Goal: Task Accomplishment & Management: Manage account settings

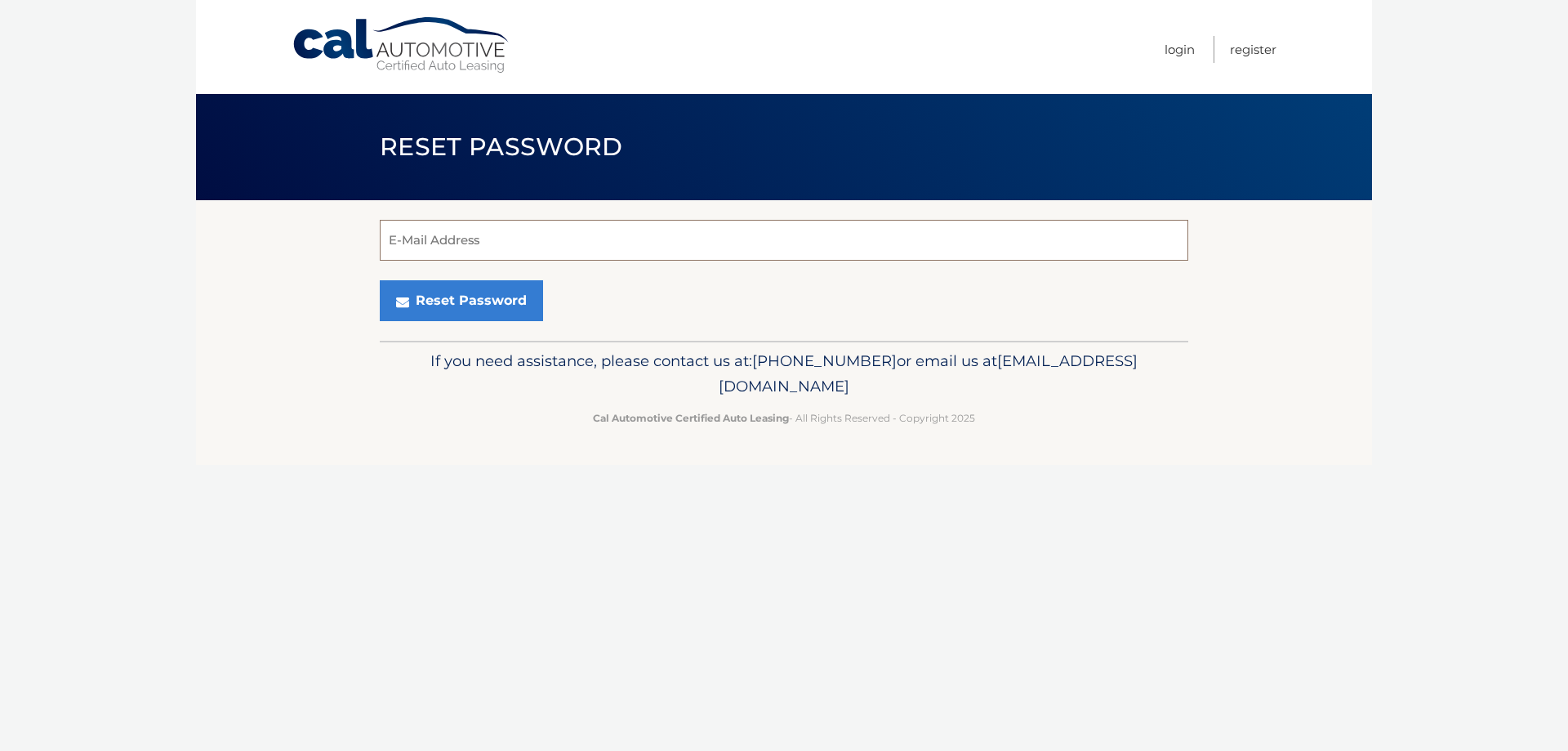
click at [442, 233] on input "E-Mail Address" at bounding box center [784, 240] width 808 height 41
click at [1195, 57] on ul "Login Register" at bounding box center [1221, 47] width 112 height 94
click at [1182, 52] on link "Login" at bounding box center [1179, 50] width 30 height 27
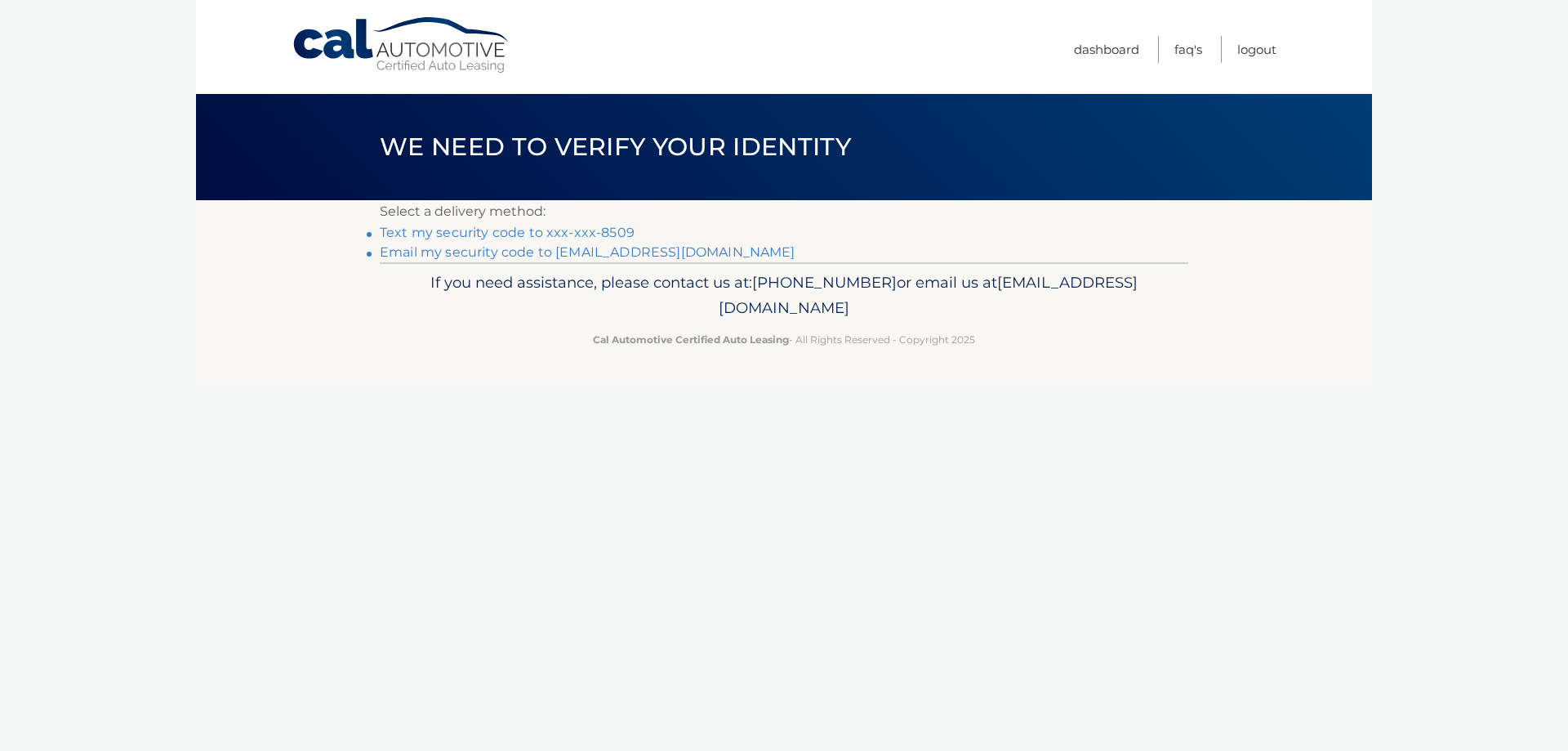
click at [584, 248] on link "Email my security code to j********@aubuchonhomes.com" at bounding box center [587, 252] width 416 height 16
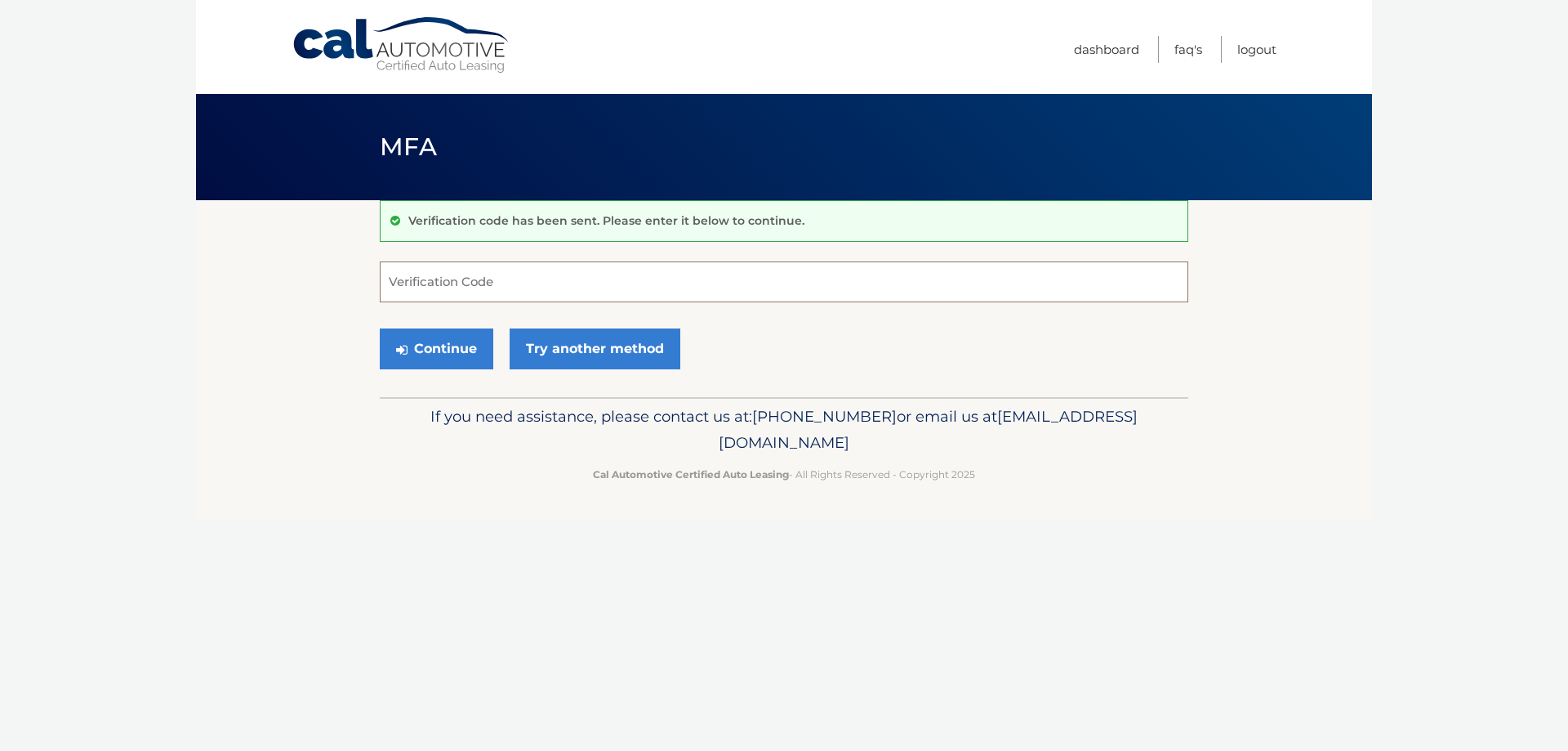
click at [484, 276] on input "Verification Code" at bounding box center [784, 282] width 808 height 41
type input "5"
type input "615842"
click at [380, 328] on button "Continue" at bounding box center [437, 349] width 114 height 41
click at [429, 350] on button "Continue" at bounding box center [437, 349] width 114 height 41
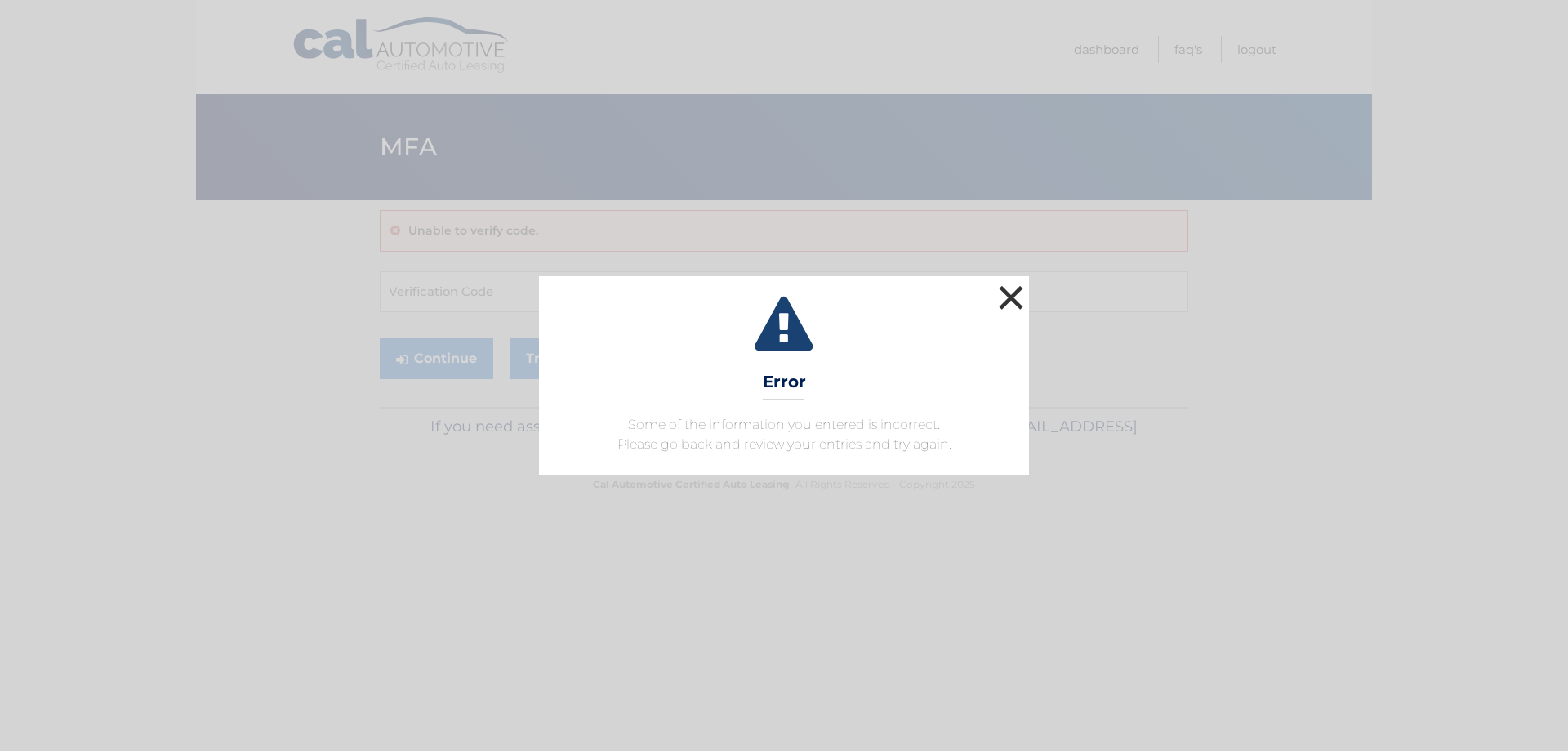
click at [1017, 299] on button "×" at bounding box center [1010, 297] width 32 height 32
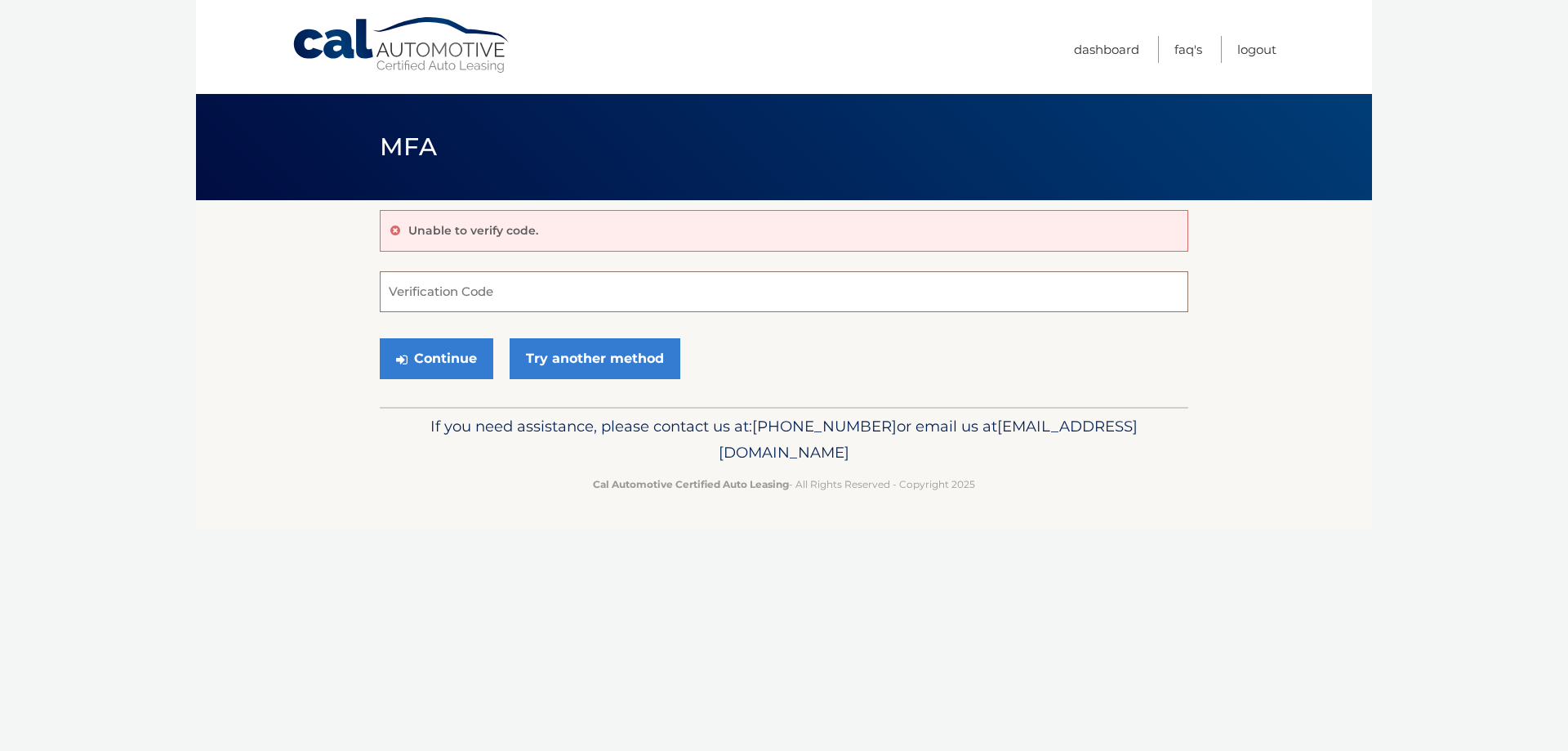
click at [723, 278] on input "Verification Code" at bounding box center [784, 292] width 808 height 41
type input "615842"
click at [472, 353] on button "Continue" at bounding box center [437, 358] width 114 height 41
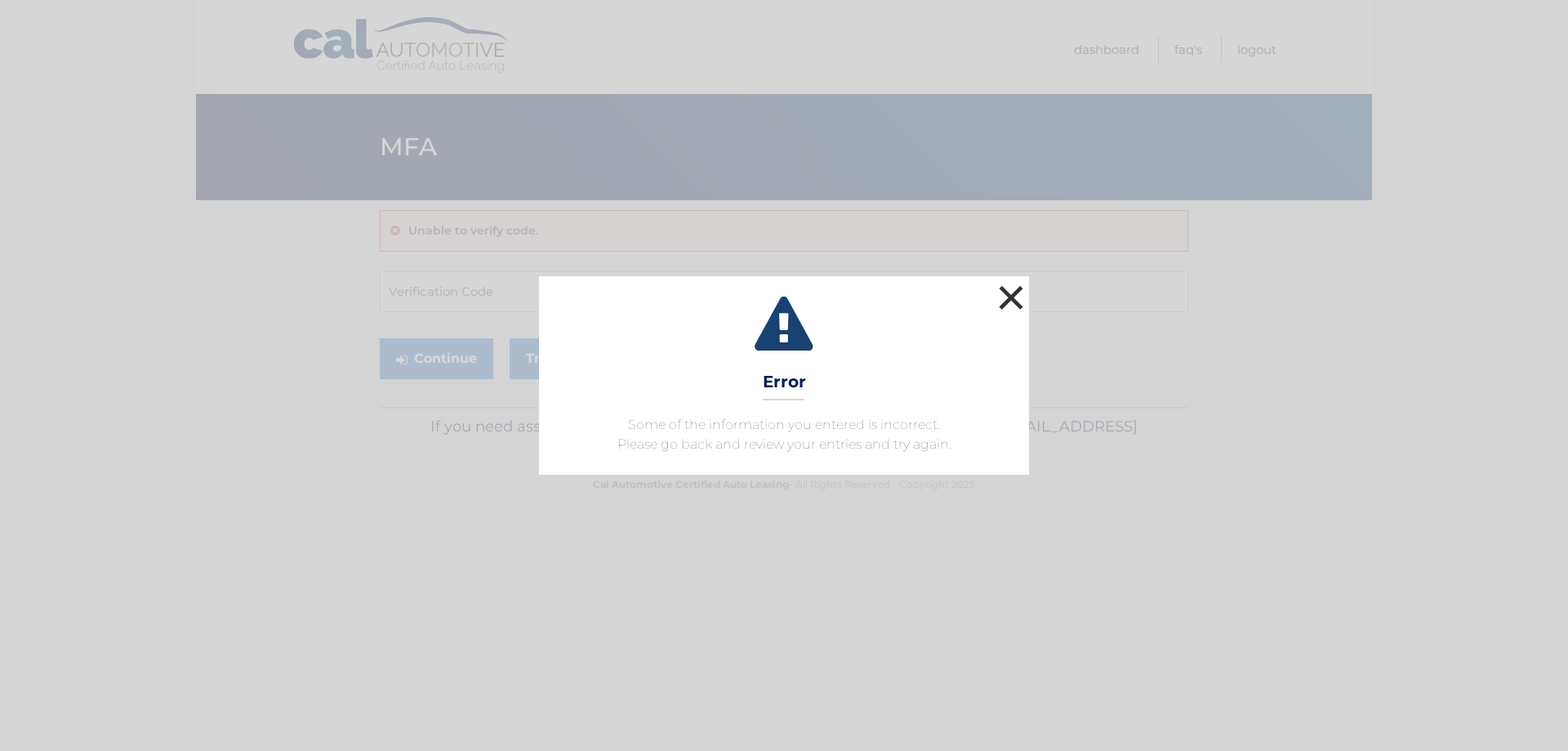
click at [1015, 295] on button "×" at bounding box center [1010, 297] width 32 height 32
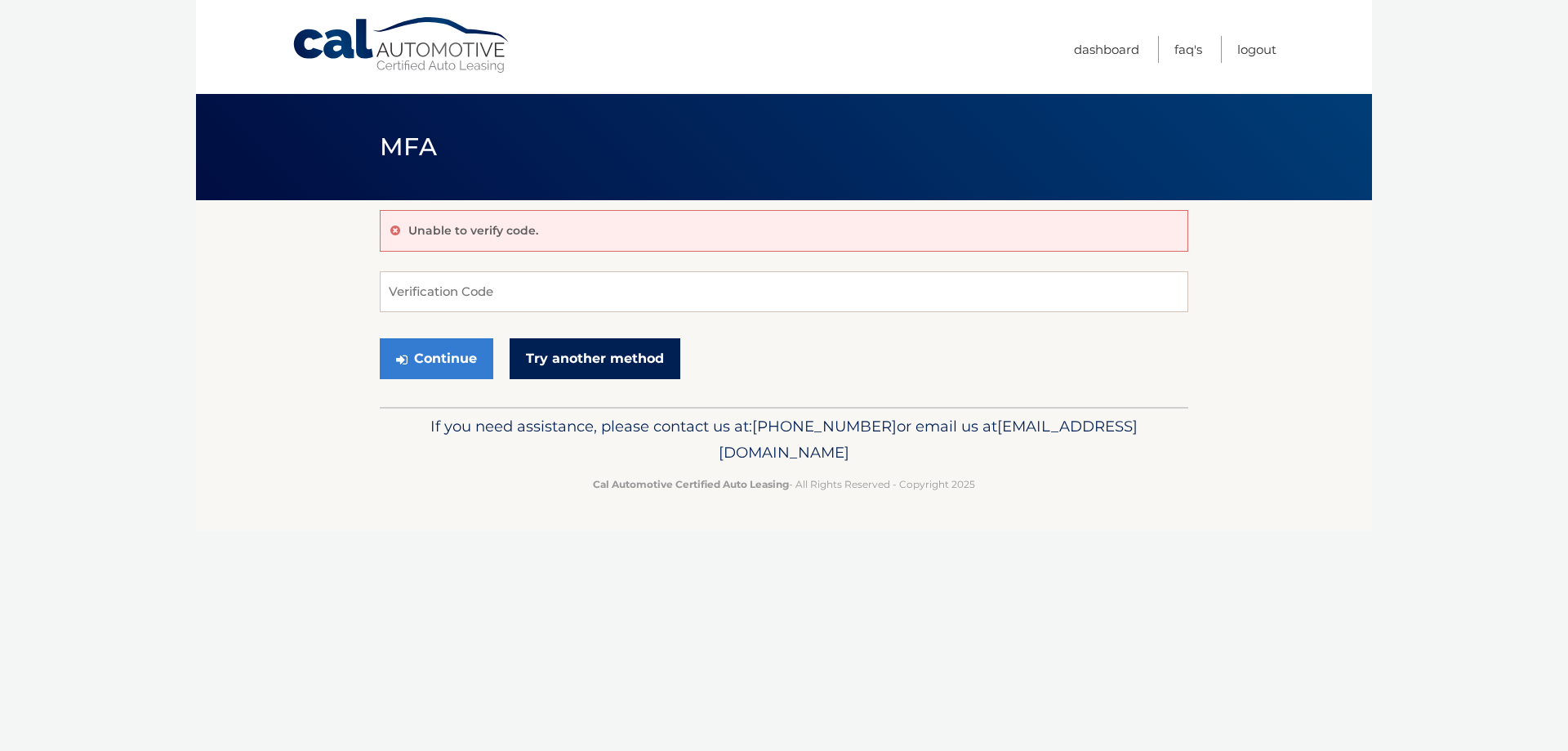
click at [566, 364] on link "Try another method" at bounding box center [595, 358] width 170 height 41
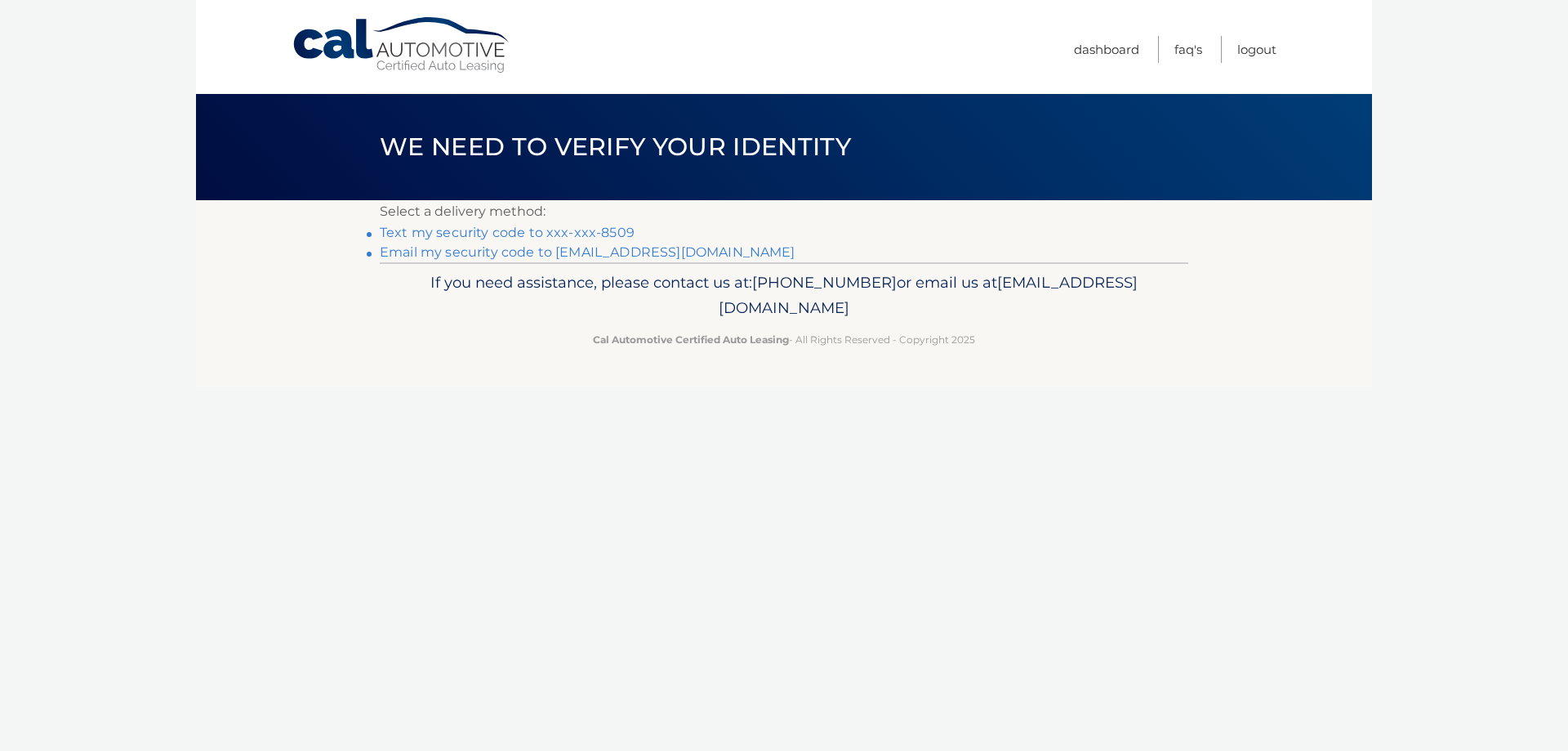
click at [612, 234] on link "Text my security code to xxx-xxx-8509" at bounding box center [507, 232] width 254 height 16
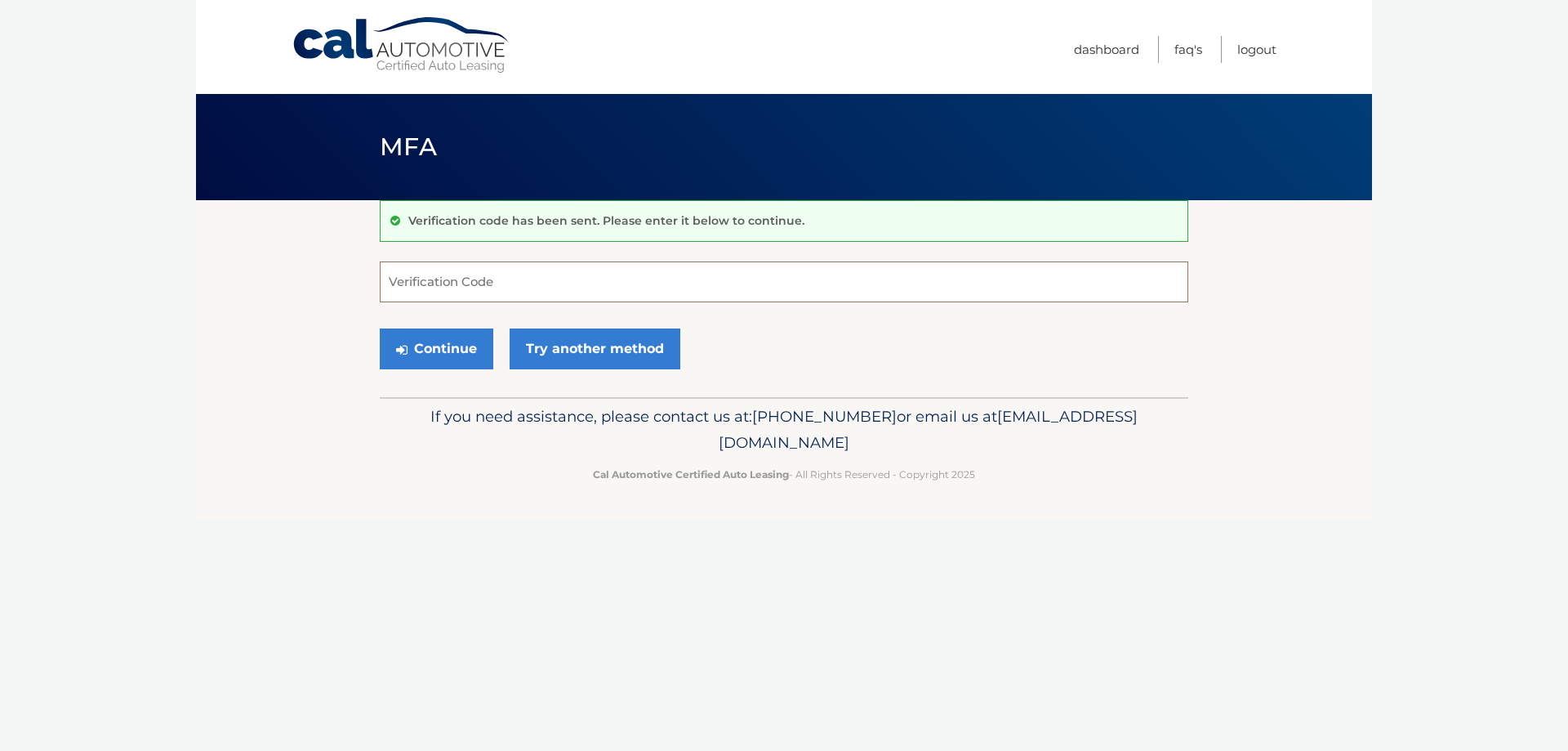
click at [559, 286] on input "Verification Code" at bounding box center [784, 282] width 808 height 41
type input "297203"
click at [461, 358] on button "Continue" at bounding box center [437, 349] width 114 height 41
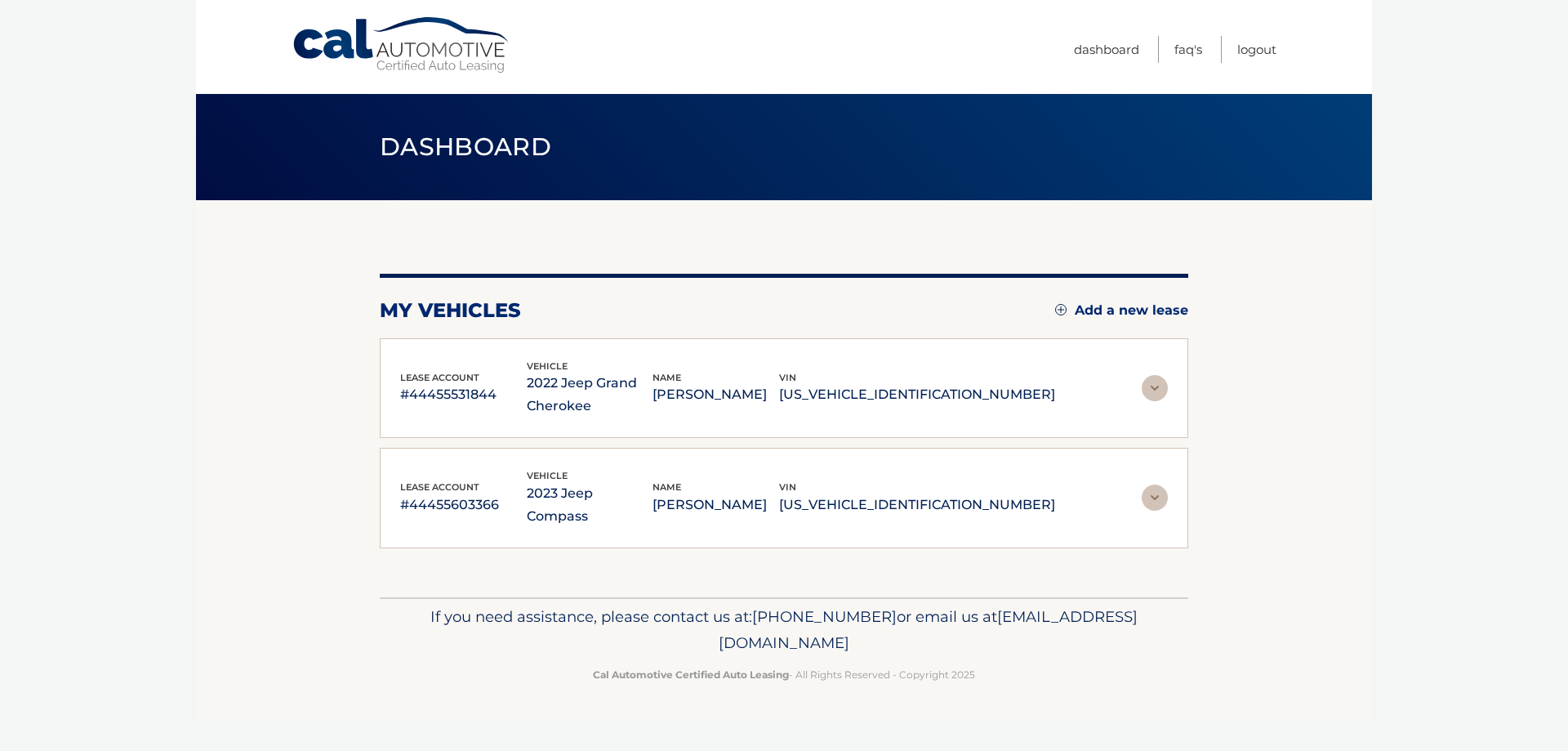
click at [1164, 492] on img at bounding box center [1154, 497] width 26 height 26
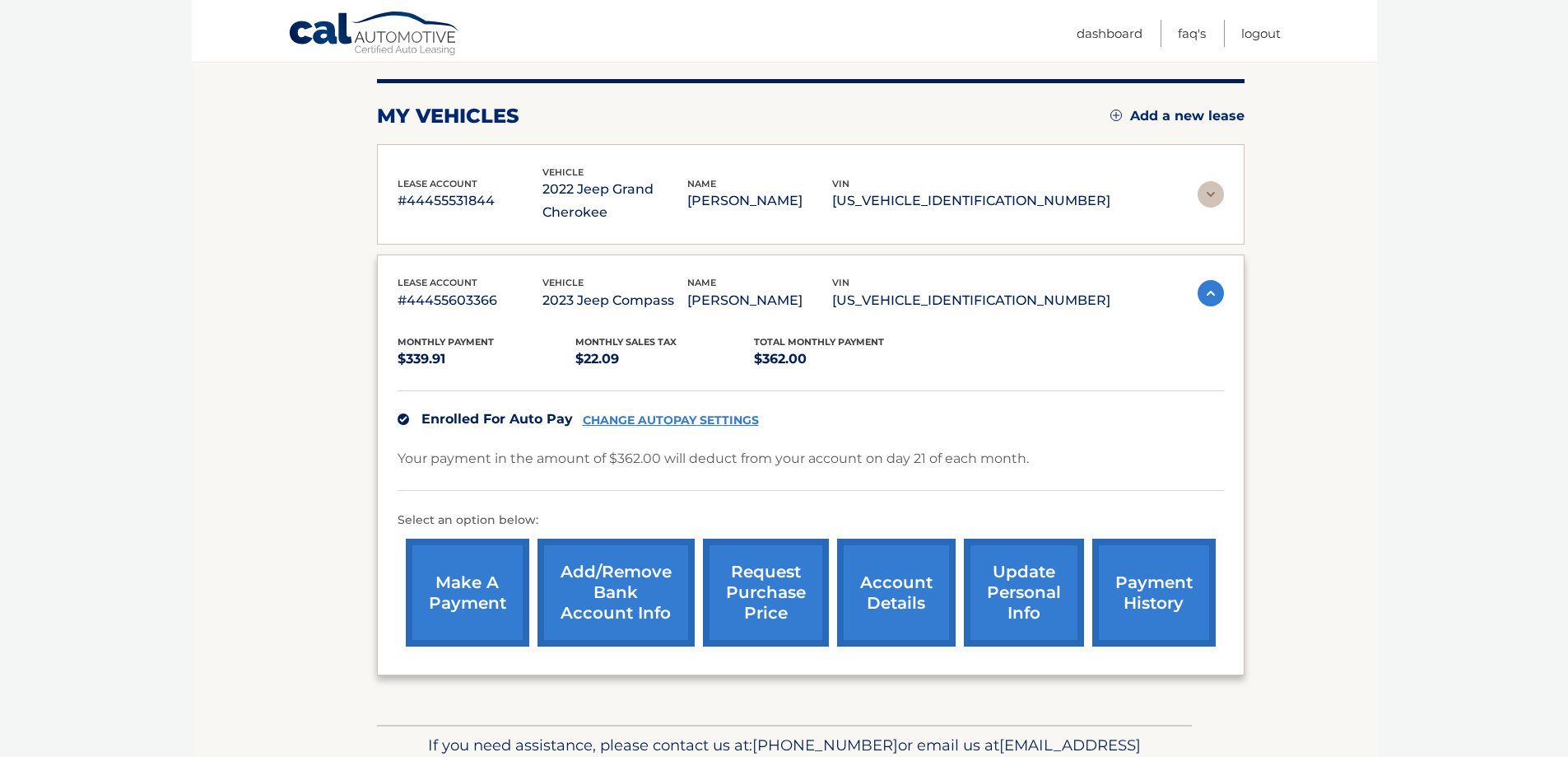
scroll to position [247, 0]
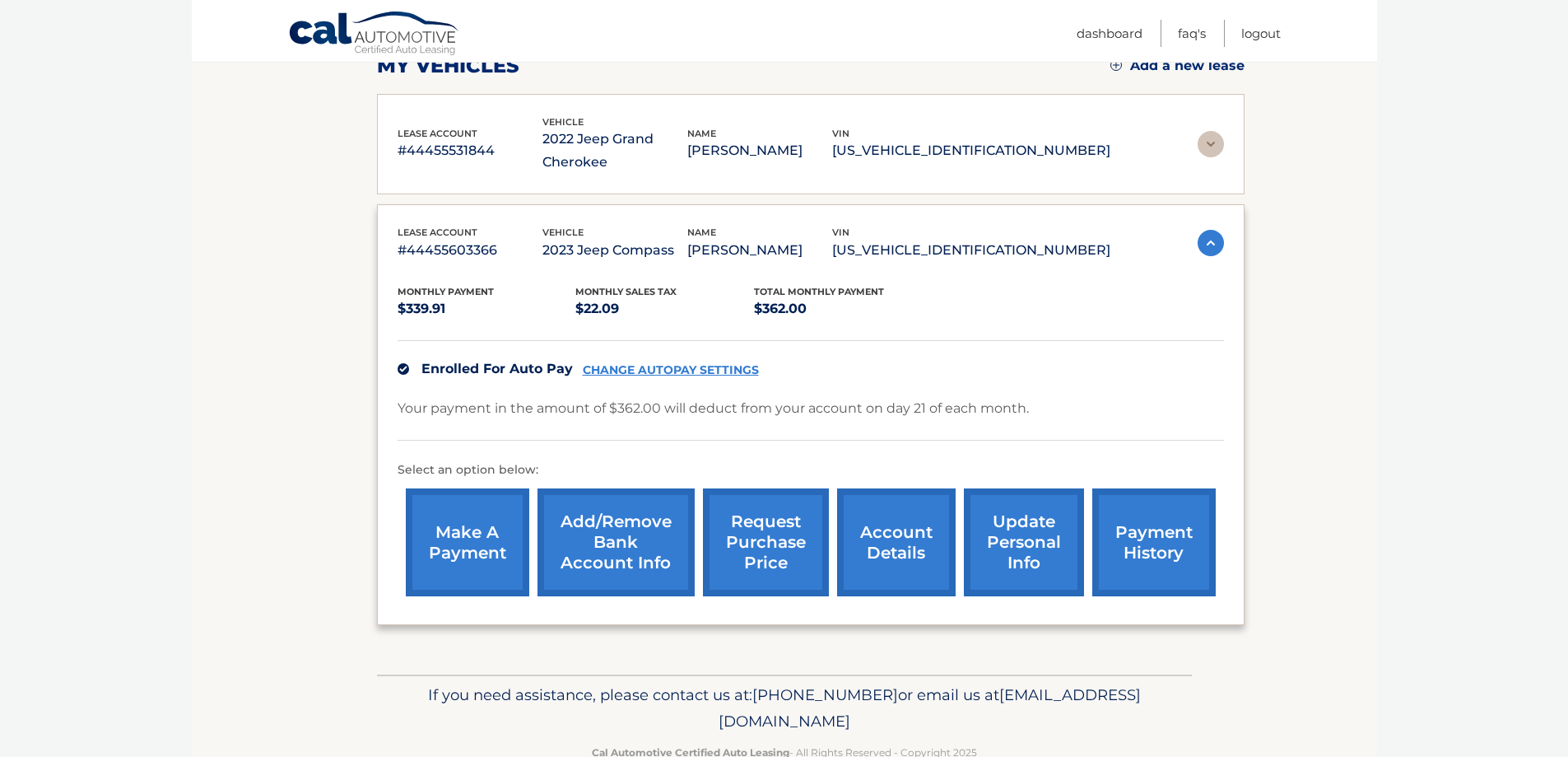
click at [768, 558] on link "request purchase price" at bounding box center [766, 542] width 126 height 108
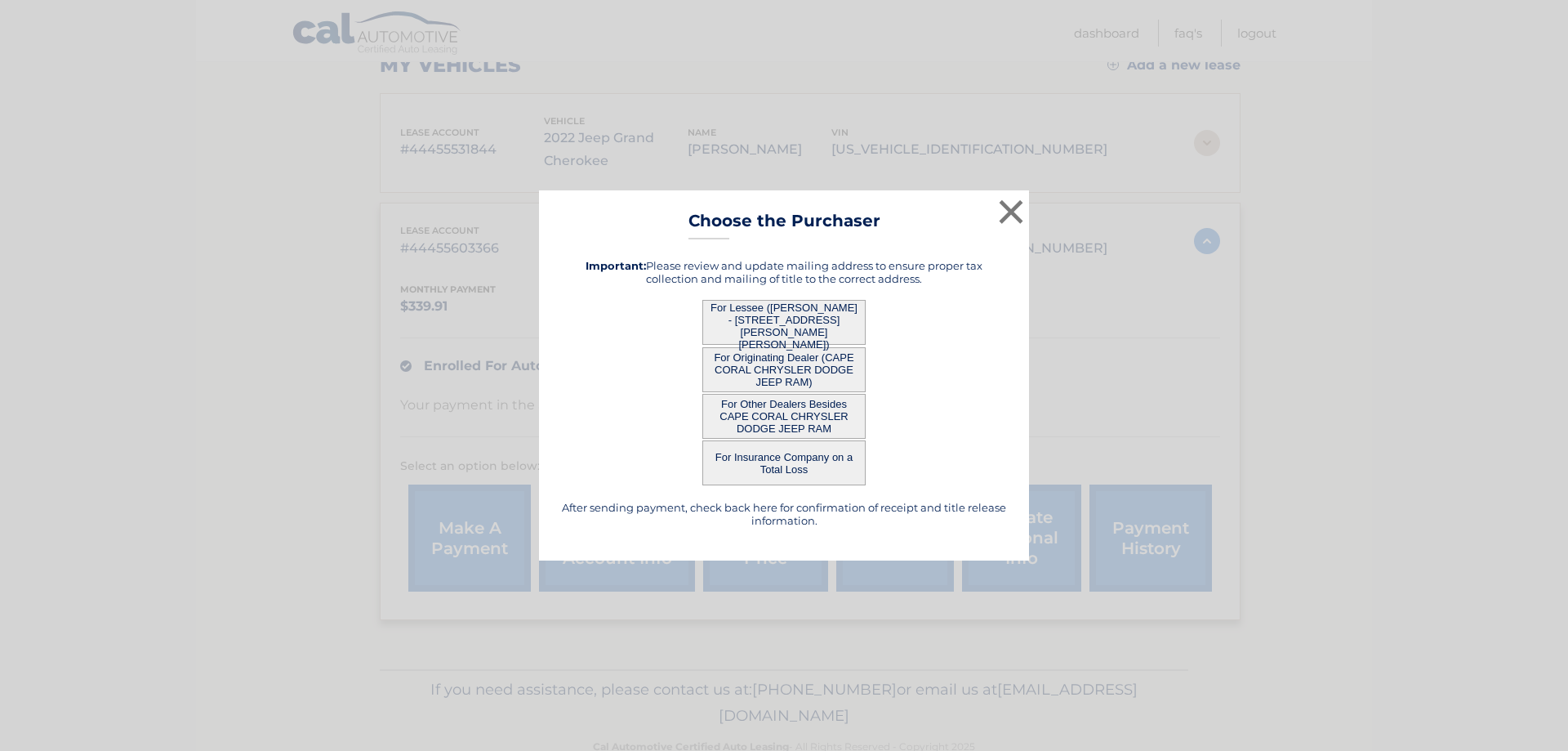
click at [804, 413] on button "For Other Dealers Besides CAPE CORAL CHRYSLER DODGE JEEP RAM" at bounding box center [783, 416] width 163 height 45
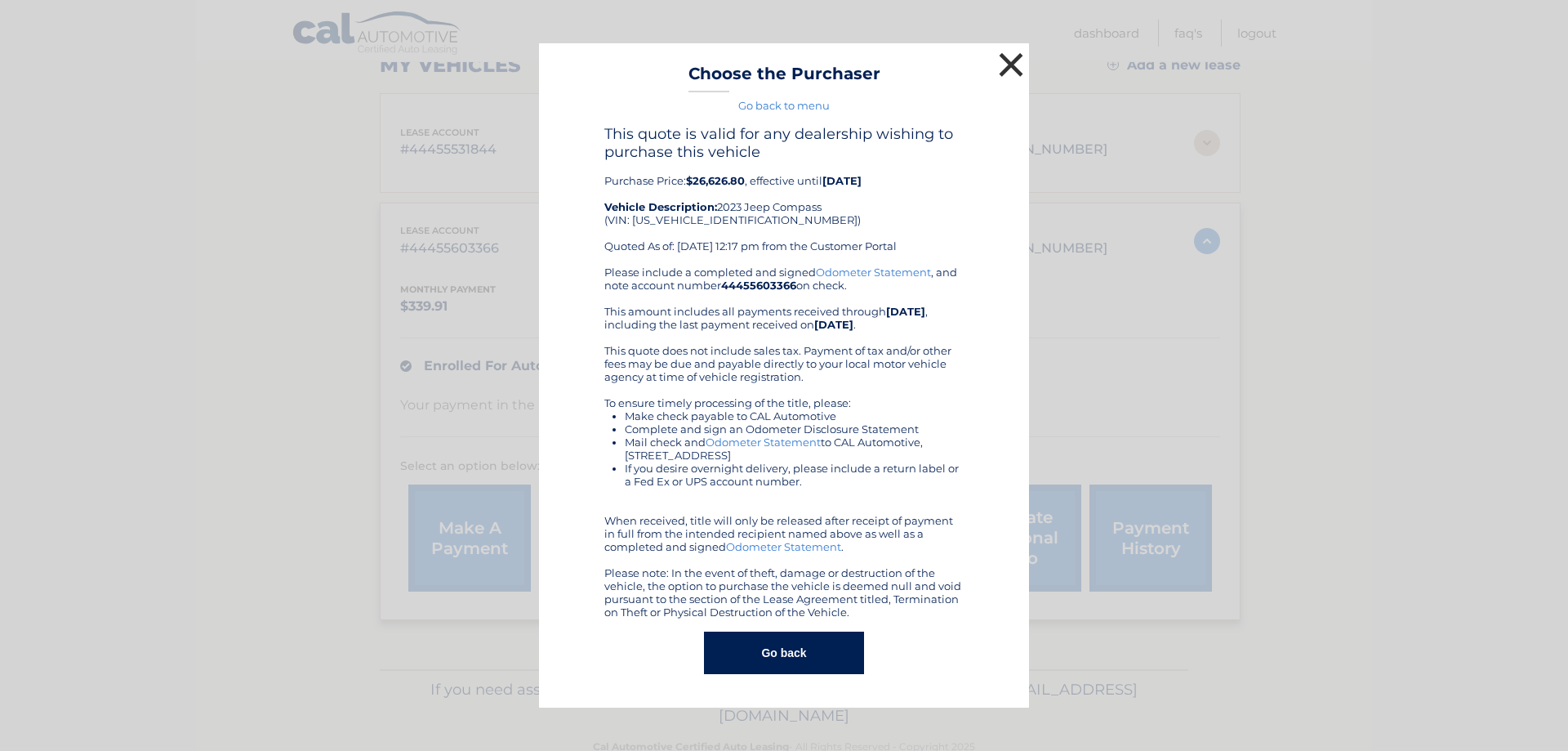
click at [1017, 69] on button "×" at bounding box center [1010, 64] width 32 height 32
